Goal: Task Accomplishment & Management: Complete application form

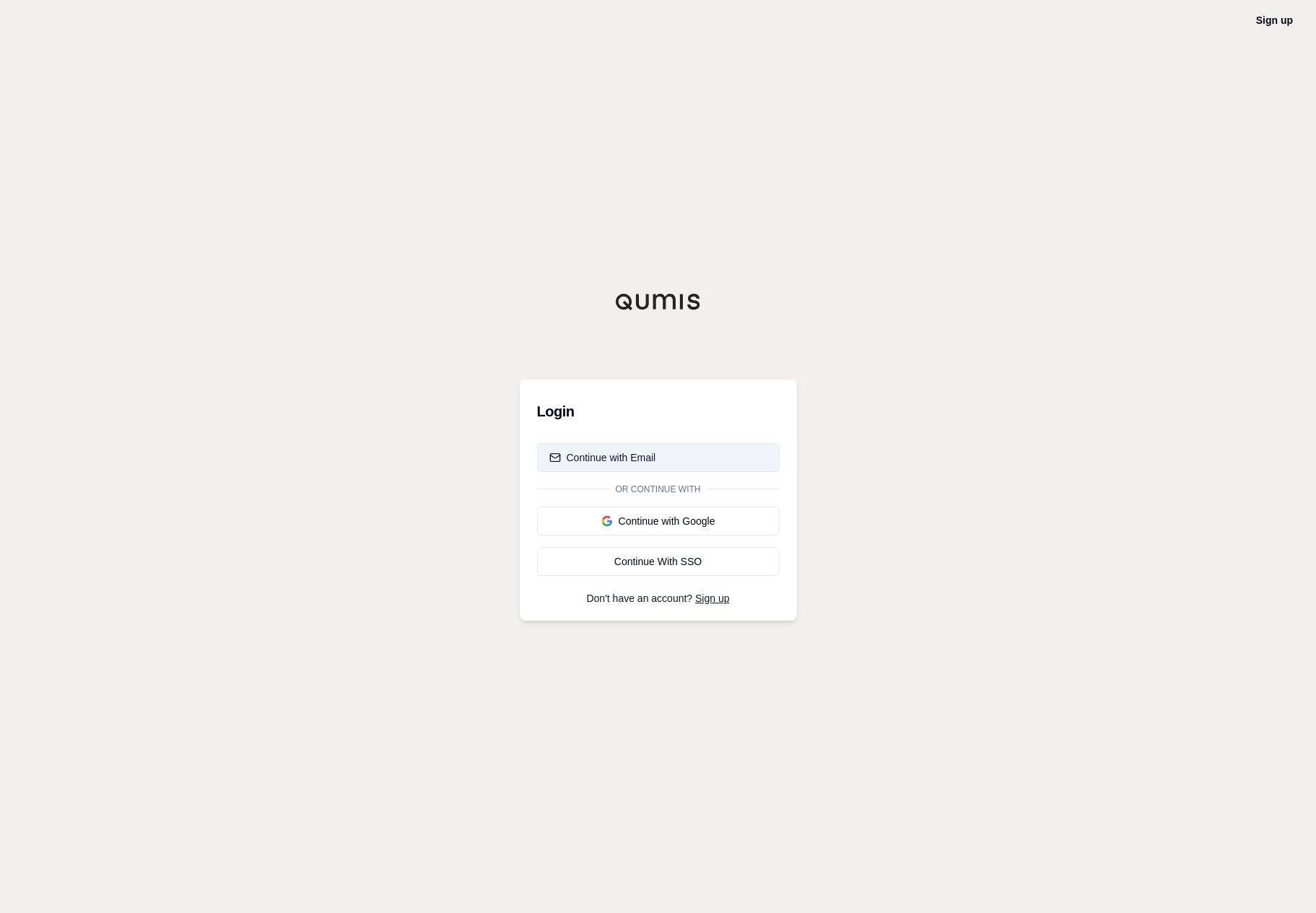
click at [699, 455] on button "Continue with Email" at bounding box center [658, 458] width 243 height 29
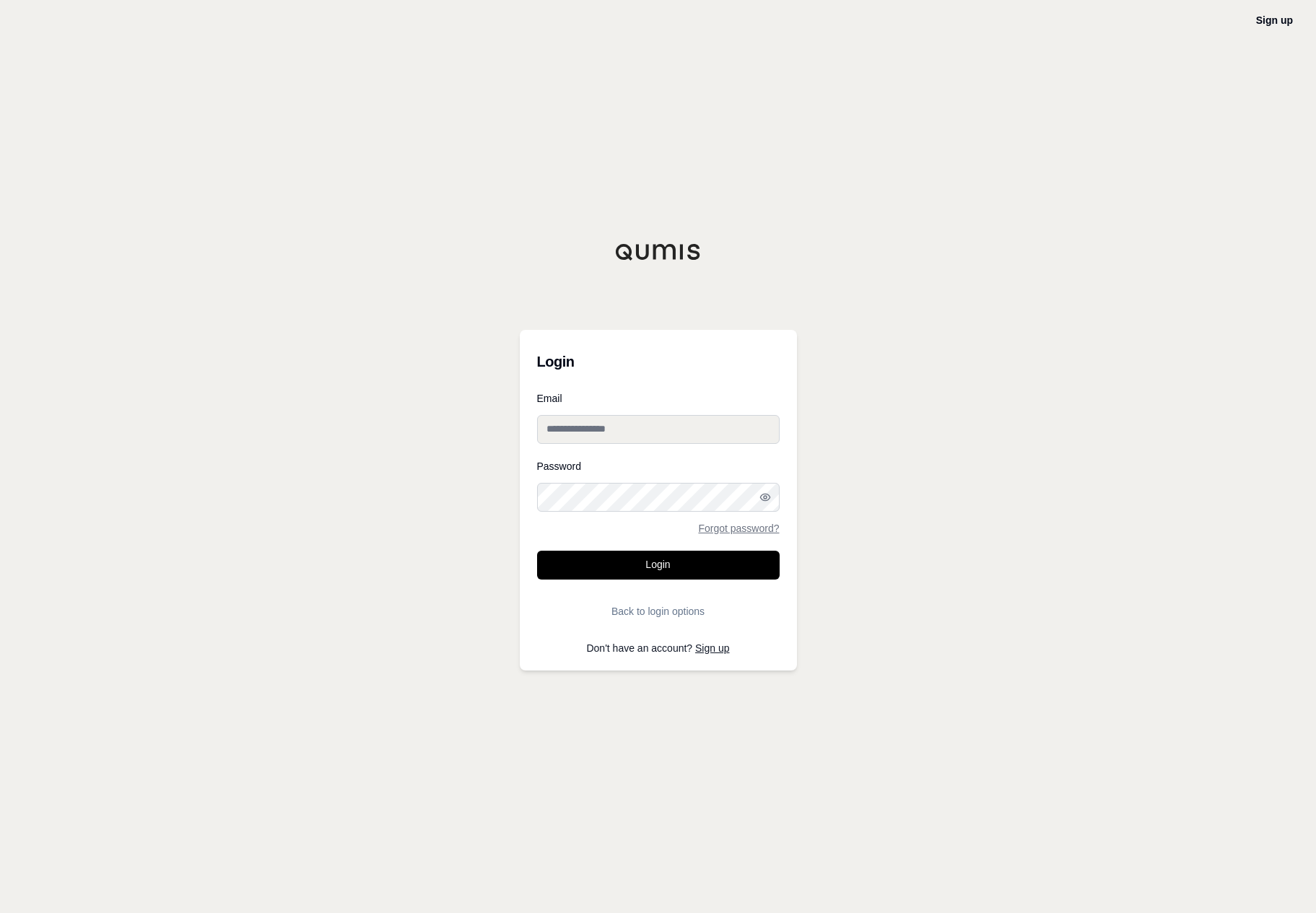
click at [1296, 21] on div "Sign up Login Email Password Forgot password? Login Back to login options Don't…" at bounding box center [658, 456] width 1316 height 913
click at [1247, 20] on div "Sign up Login Email Password Forgot password? Login Back to login options Don't…" at bounding box center [658, 456] width 1316 height 913
click at [1274, 24] on link "Sign up" at bounding box center [1273, 20] width 37 height 12
